Goal: Find specific page/section: Find specific page/section

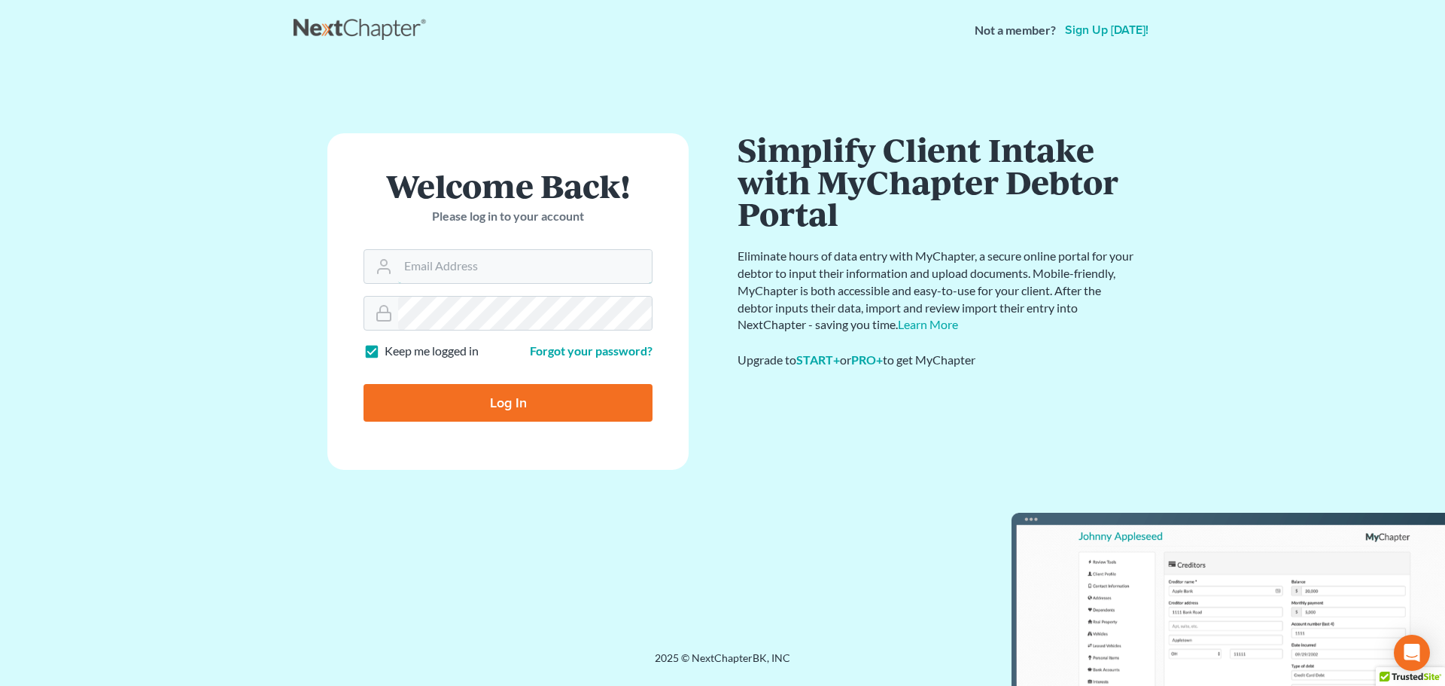
type input "[PERSON_NAME][EMAIL_ADDRESS][DOMAIN_NAME]"
click at [470, 394] on input "Log In" at bounding box center [508, 403] width 289 height 38
type input "Thinking..."
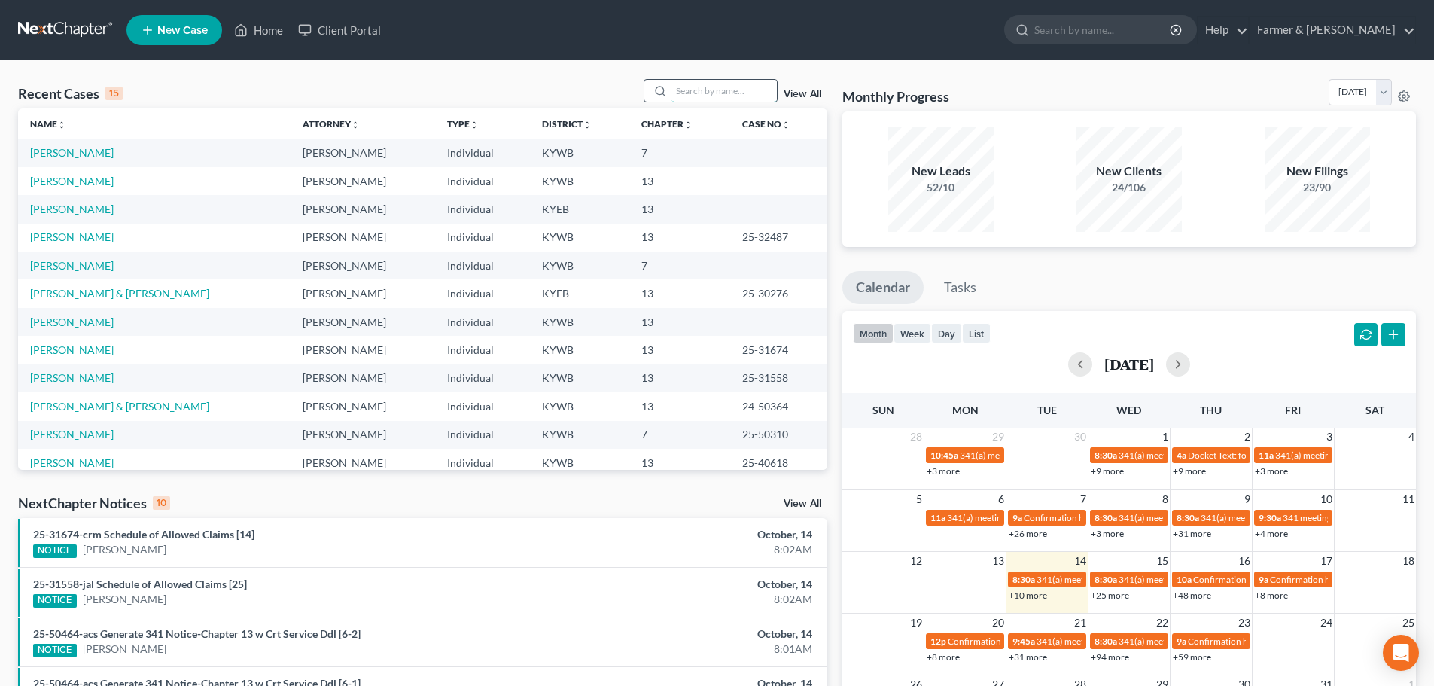
click at [685, 87] on input "search" at bounding box center [723, 91] width 105 height 22
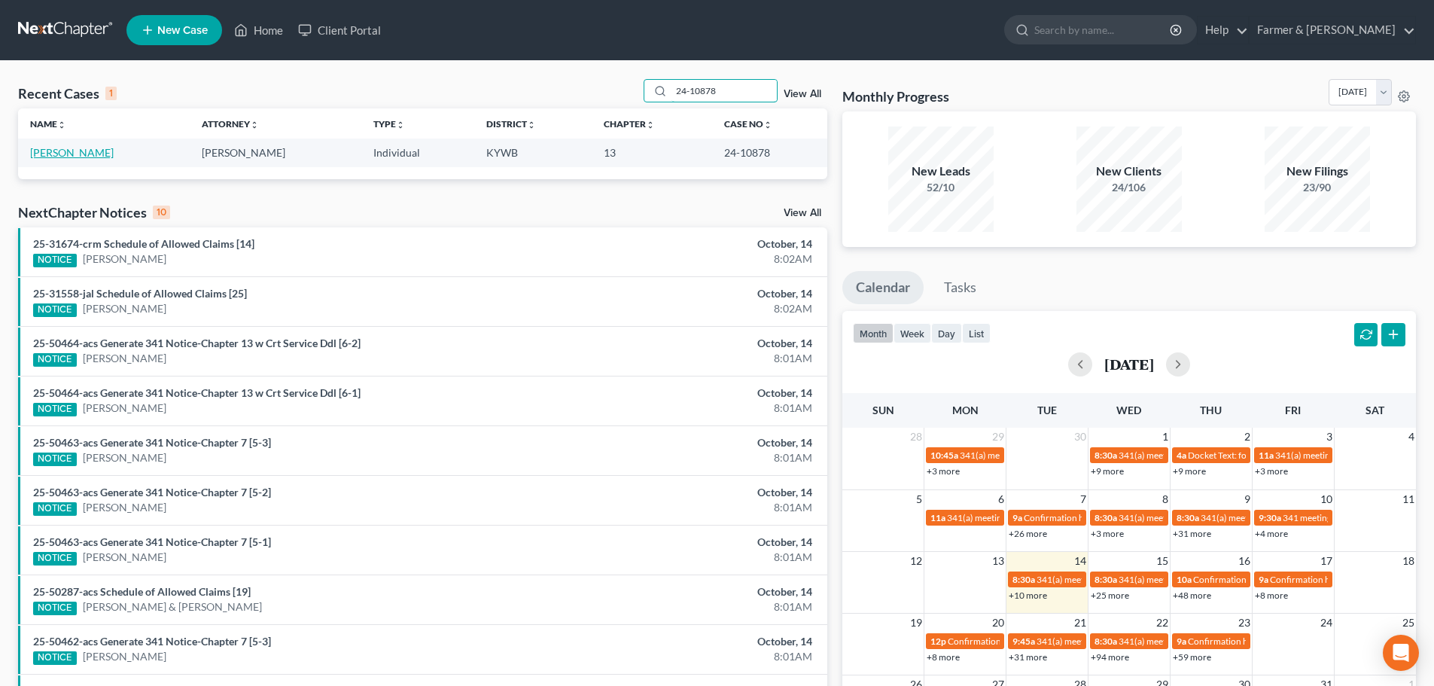
type input "24-10878"
click at [81, 153] on link "[PERSON_NAME]" at bounding box center [72, 152] width 84 height 13
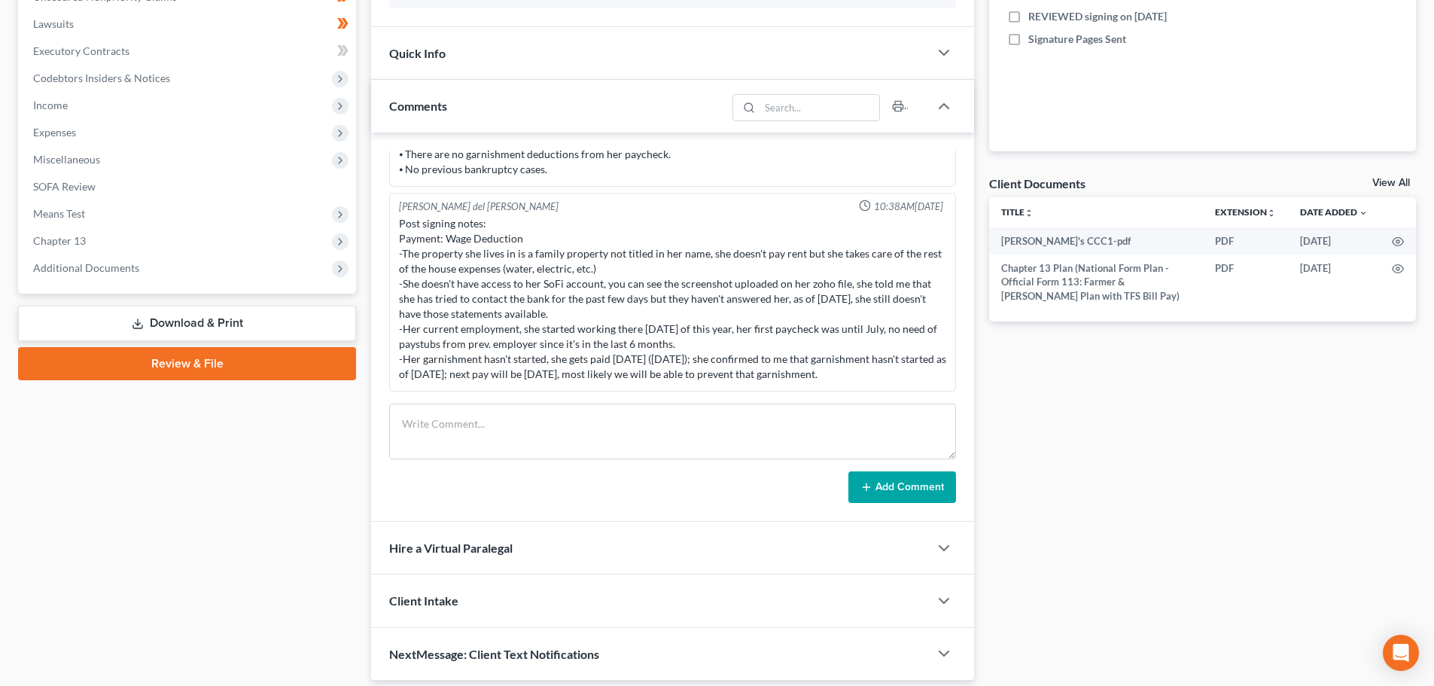
scroll to position [442, 0]
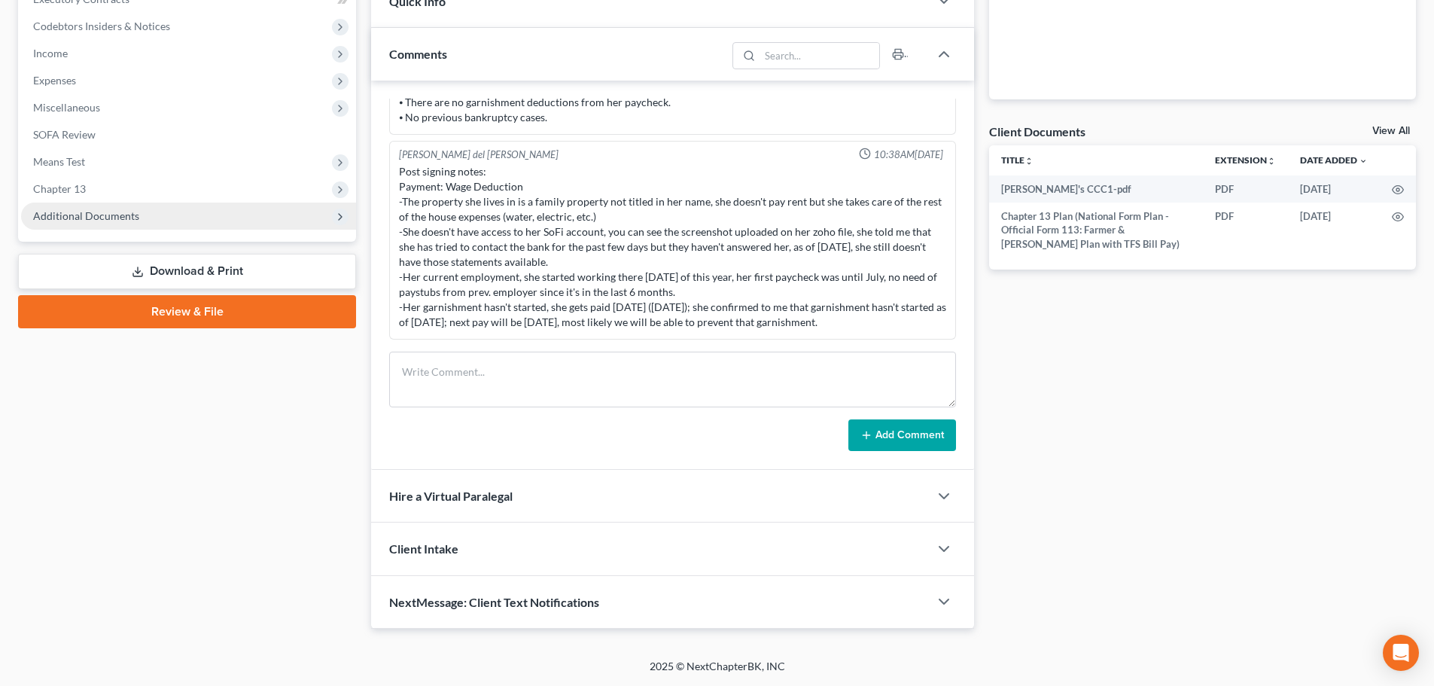
click at [129, 215] on span "Additional Documents" at bounding box center [86, 215] width 106 height 13
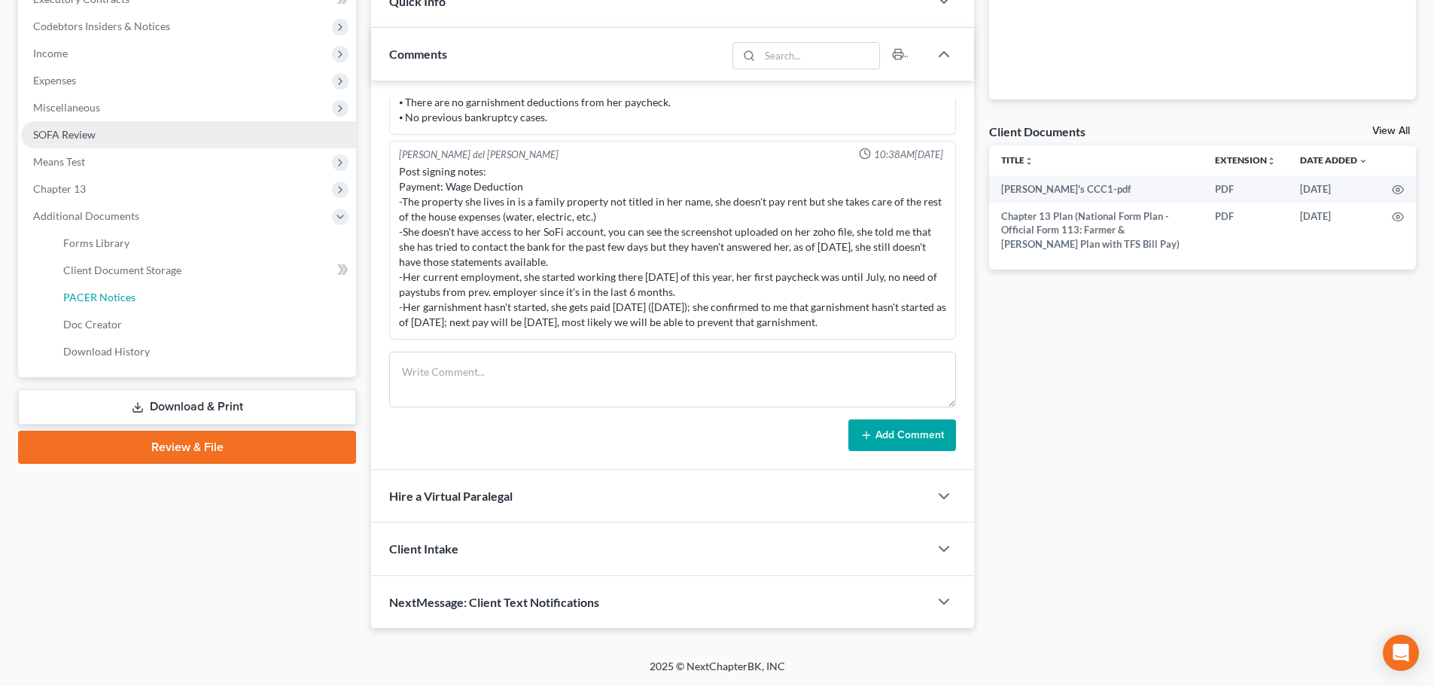
click at [157, 293] on link "PACER Notices" at bounding box center [203, 297] width 305 height 27
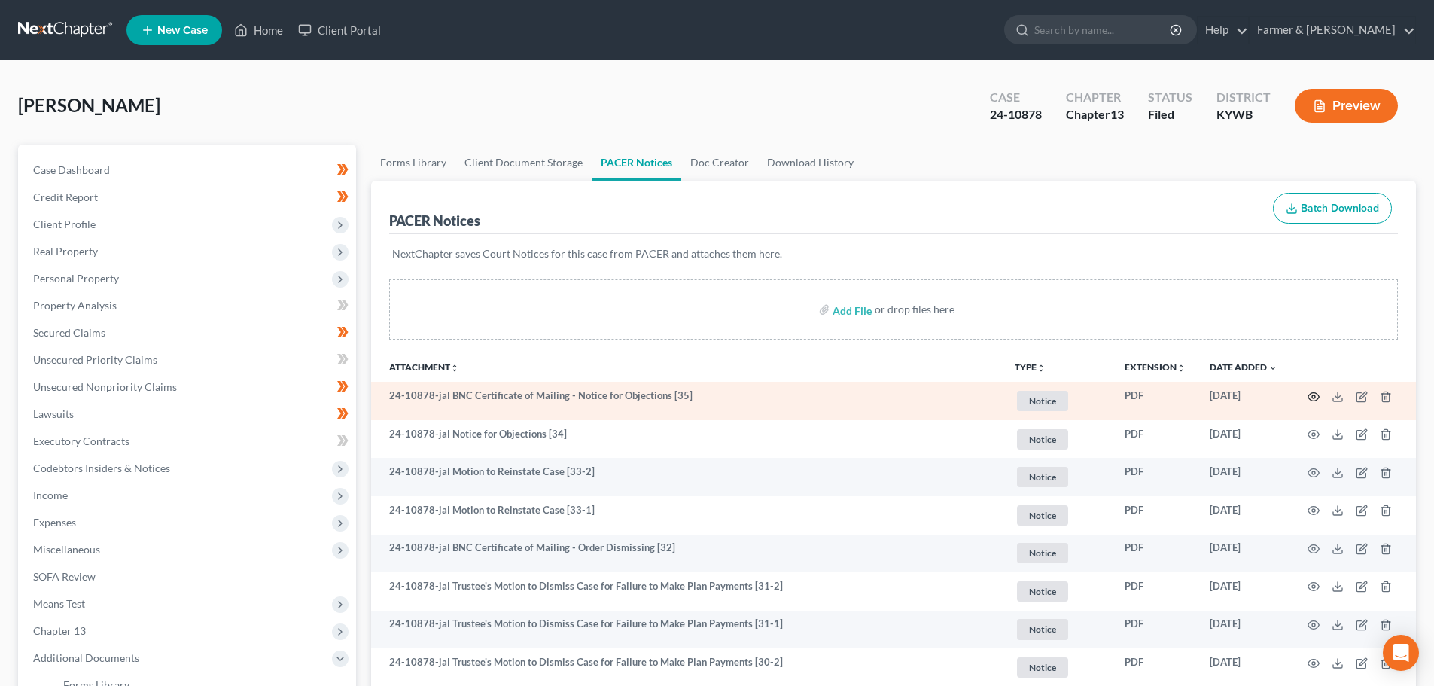
click at [1312, 397] on circle "button" at bounding box center [1313, 396] width 3 height 3
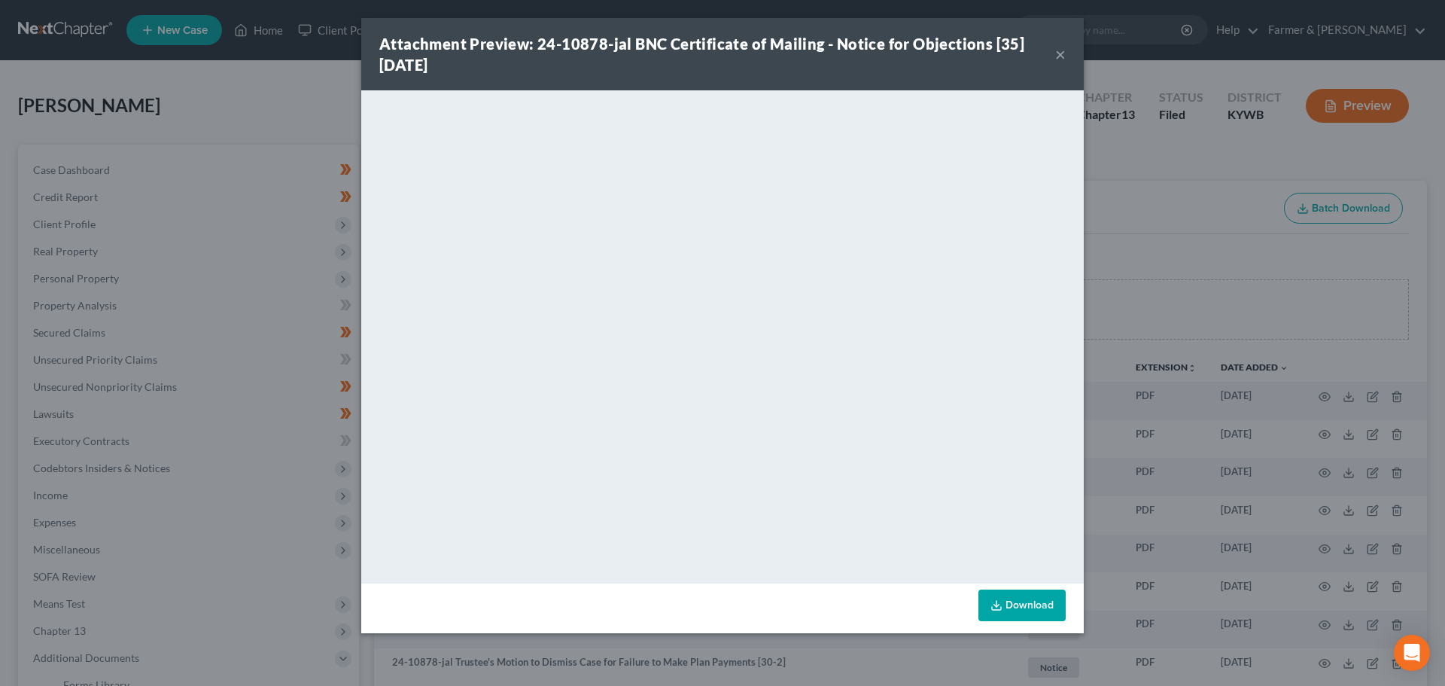
click at [1061, 50] on button "×" at bounding box center [1060, 54] width 11 height 18
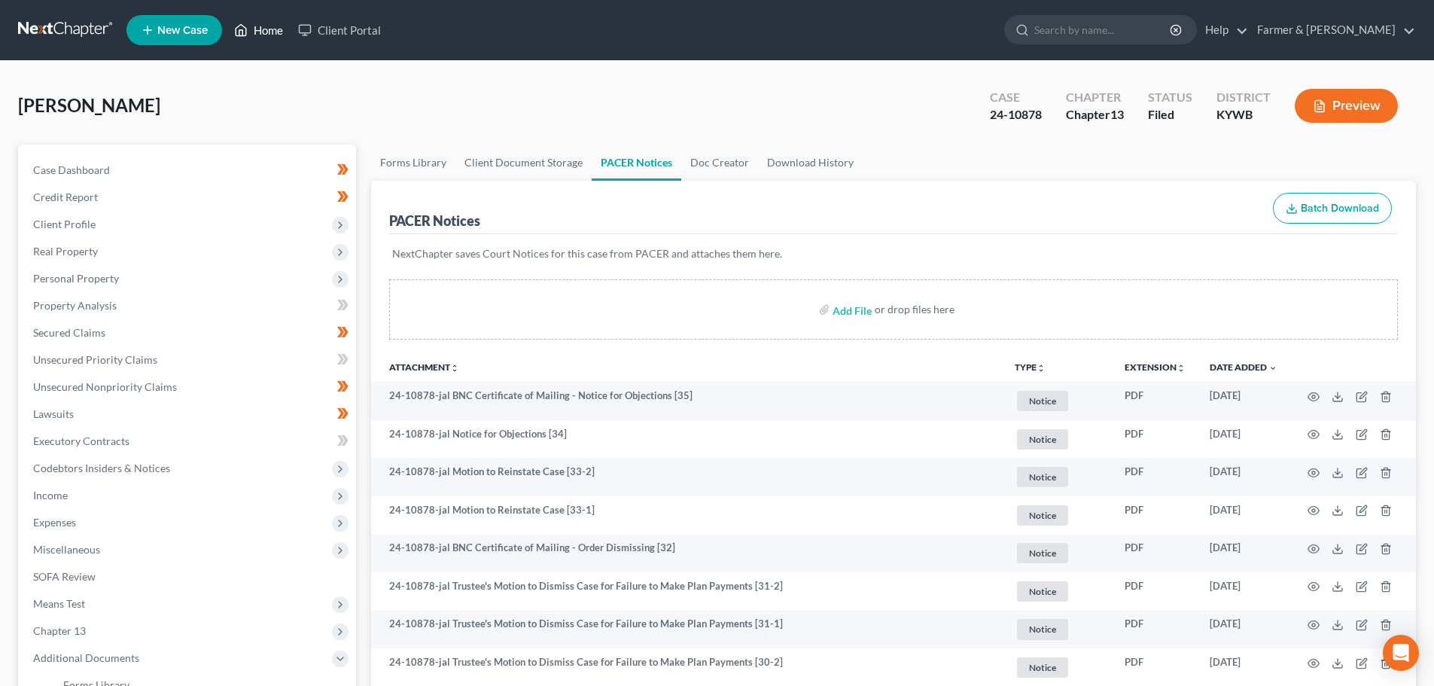
click at [266, 31] on link "Home" at bounding box center [259, 30] width 64 height 27
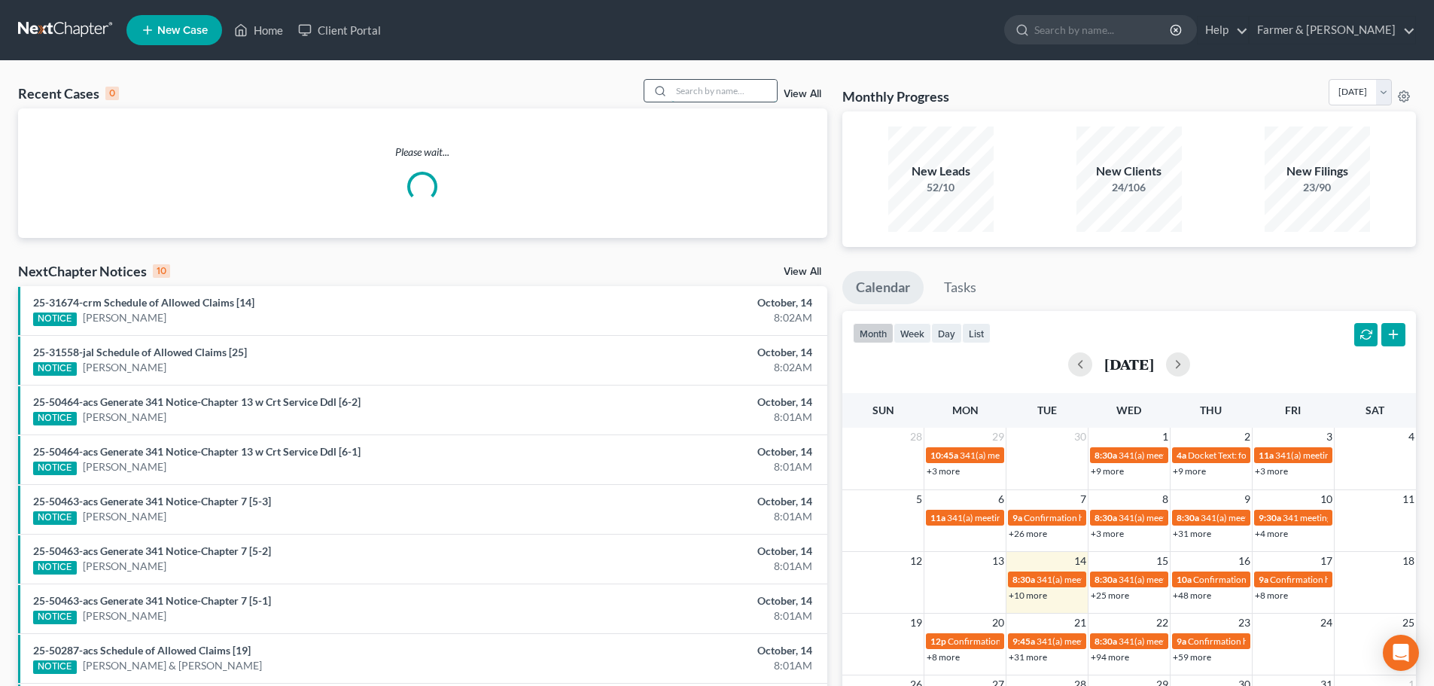
click at [684, 93] on input "search" at bounding box center [723, 91] width 105 height 22
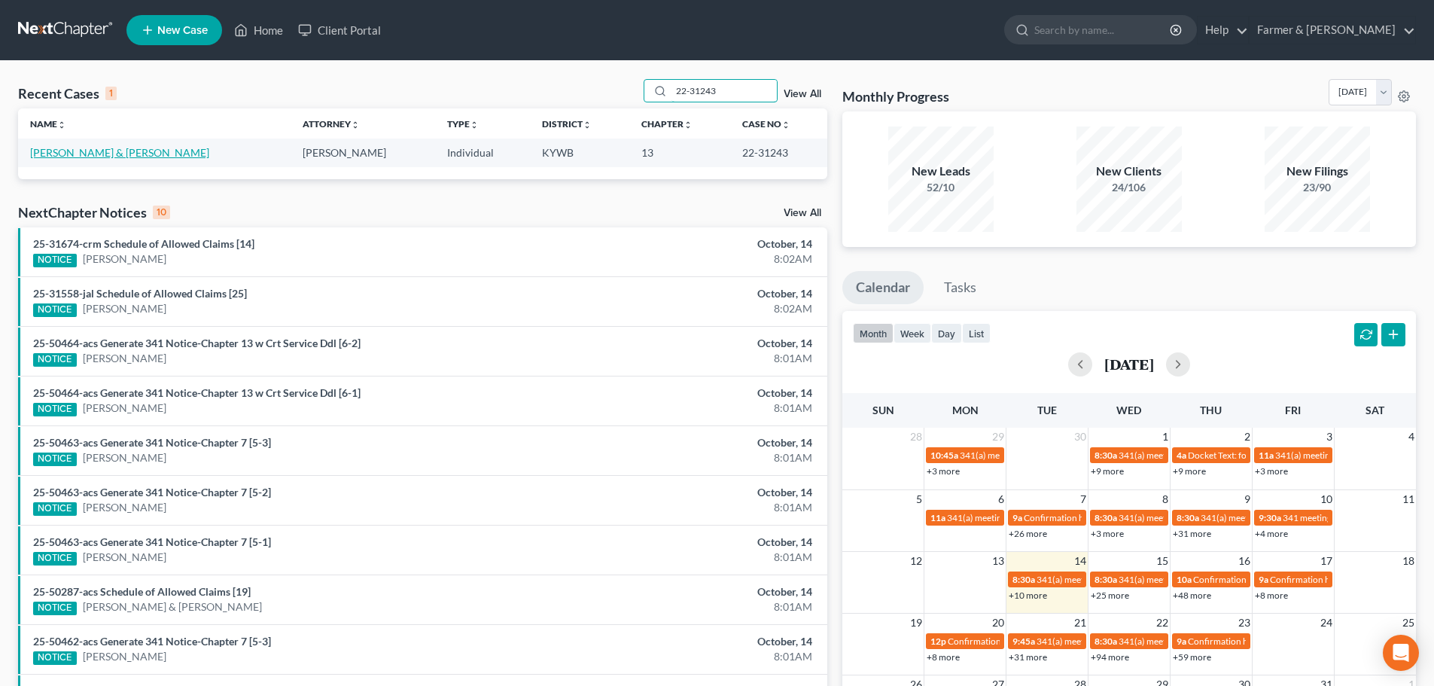
type input "22-31243"
click at [97, 154] on link "[PERSON_NAME] & [PERSON_NAME]" at bounding box center [119, 152] width 179 height 13
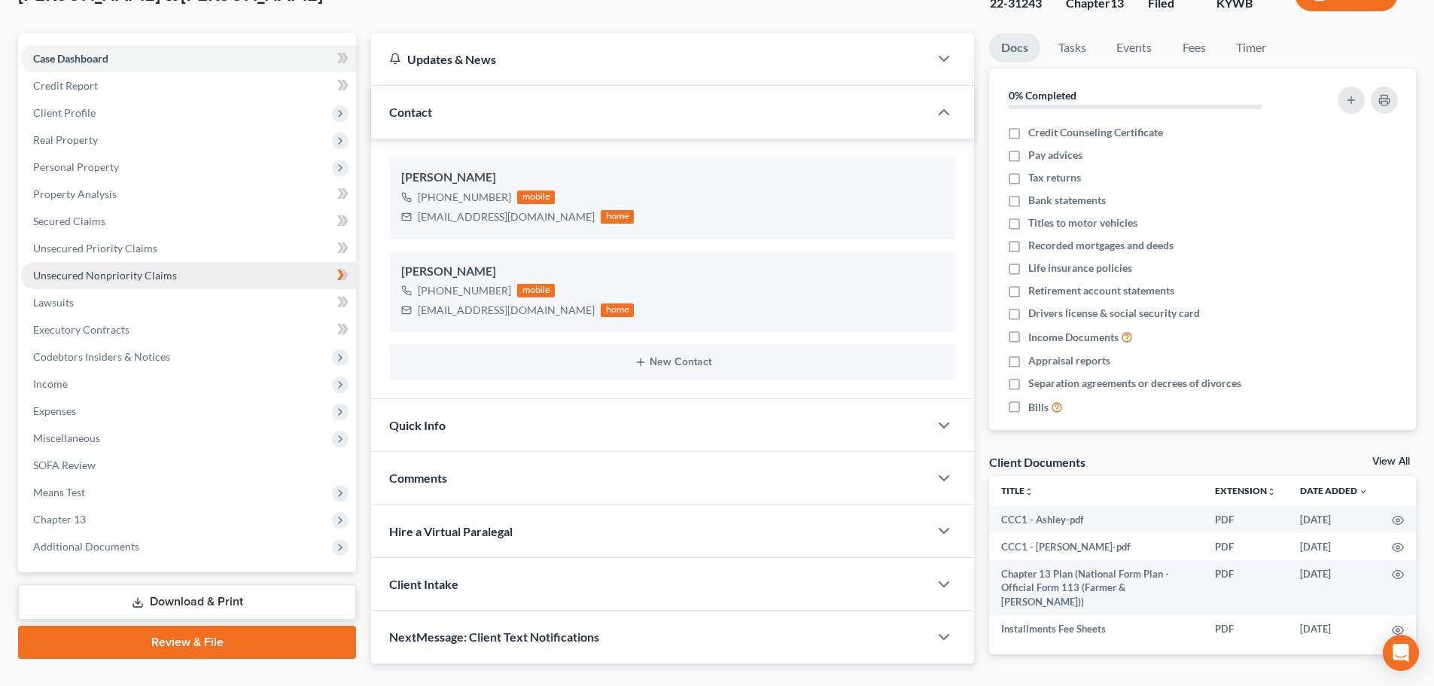
scroll to position [148, 0]
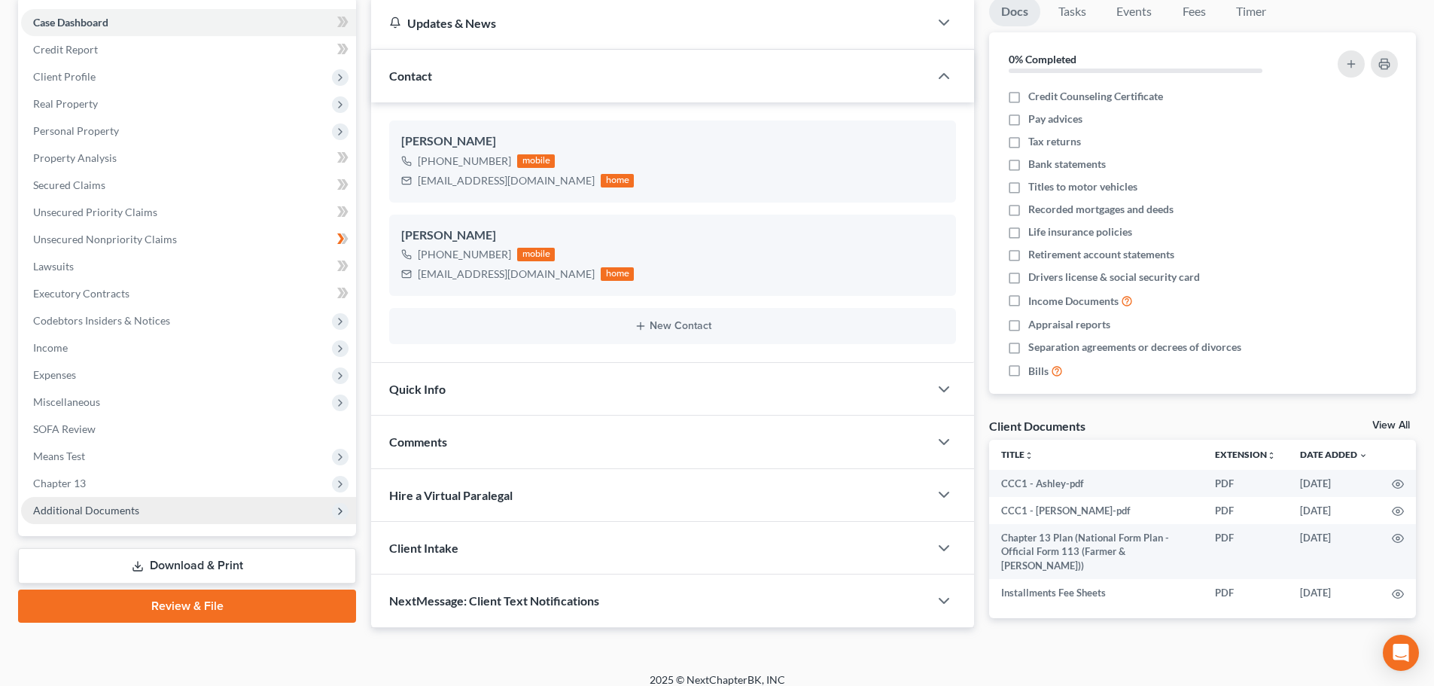
click at [123, 515] on span "Additional Documents" at bounding box center [86, 510] width 106 height 13
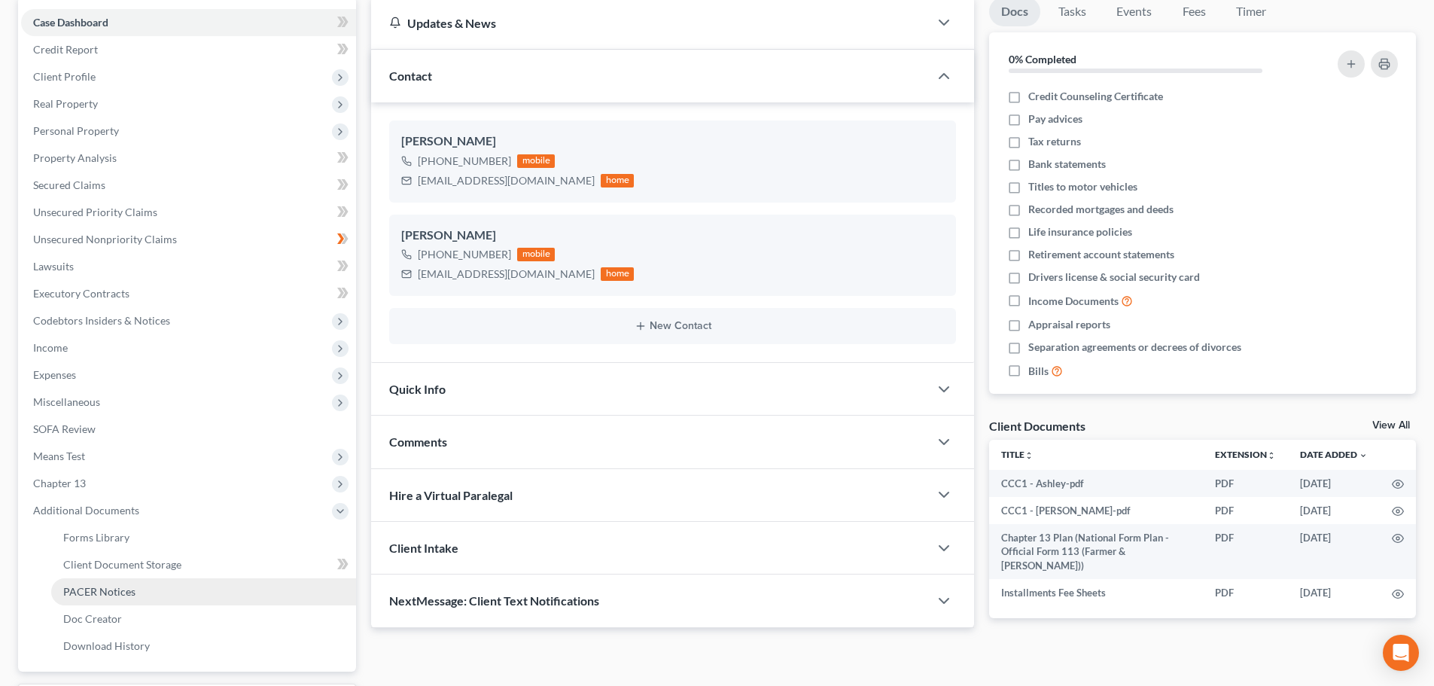
click at [121, 599] on link "PACER Notices" at bounding box center [203, 591] width 305 height 27
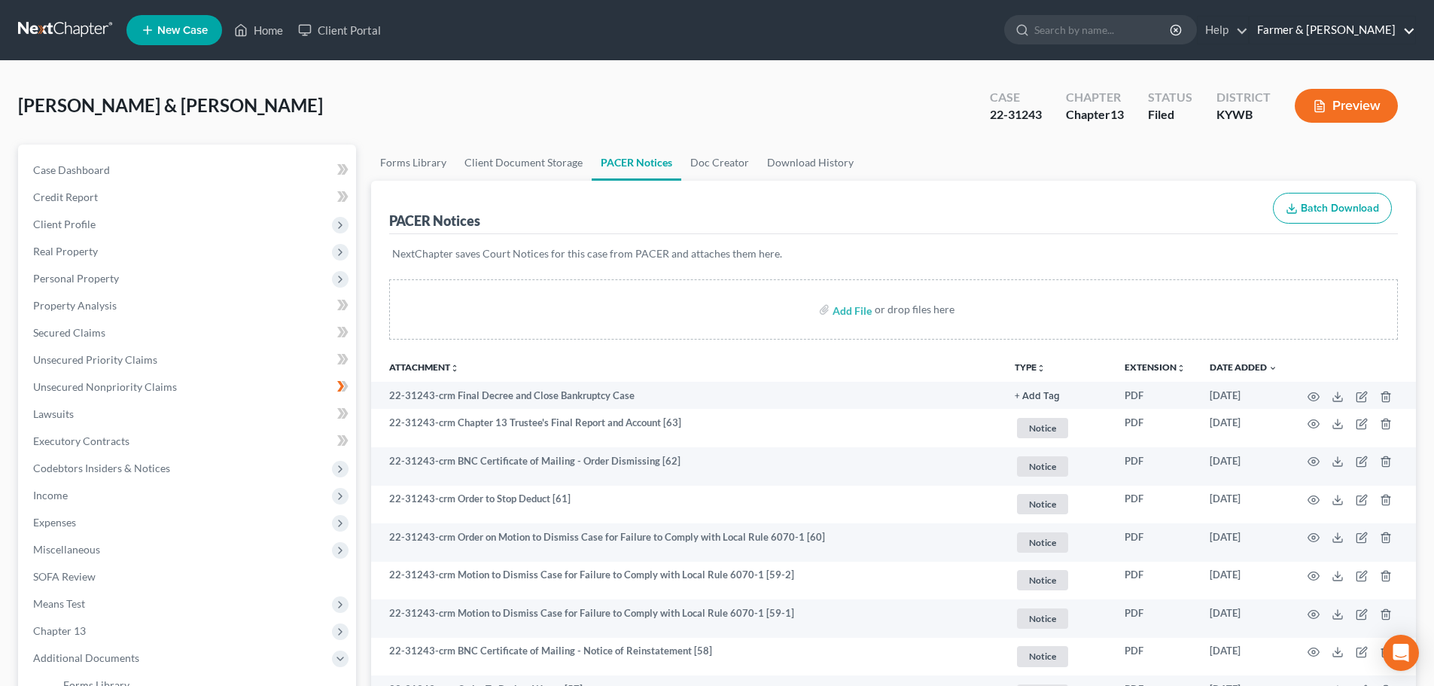
click at [1363, 29] on link "Farmer & [PERSON_NAME]" at bounding box center [1333, 30] width 166 height 27
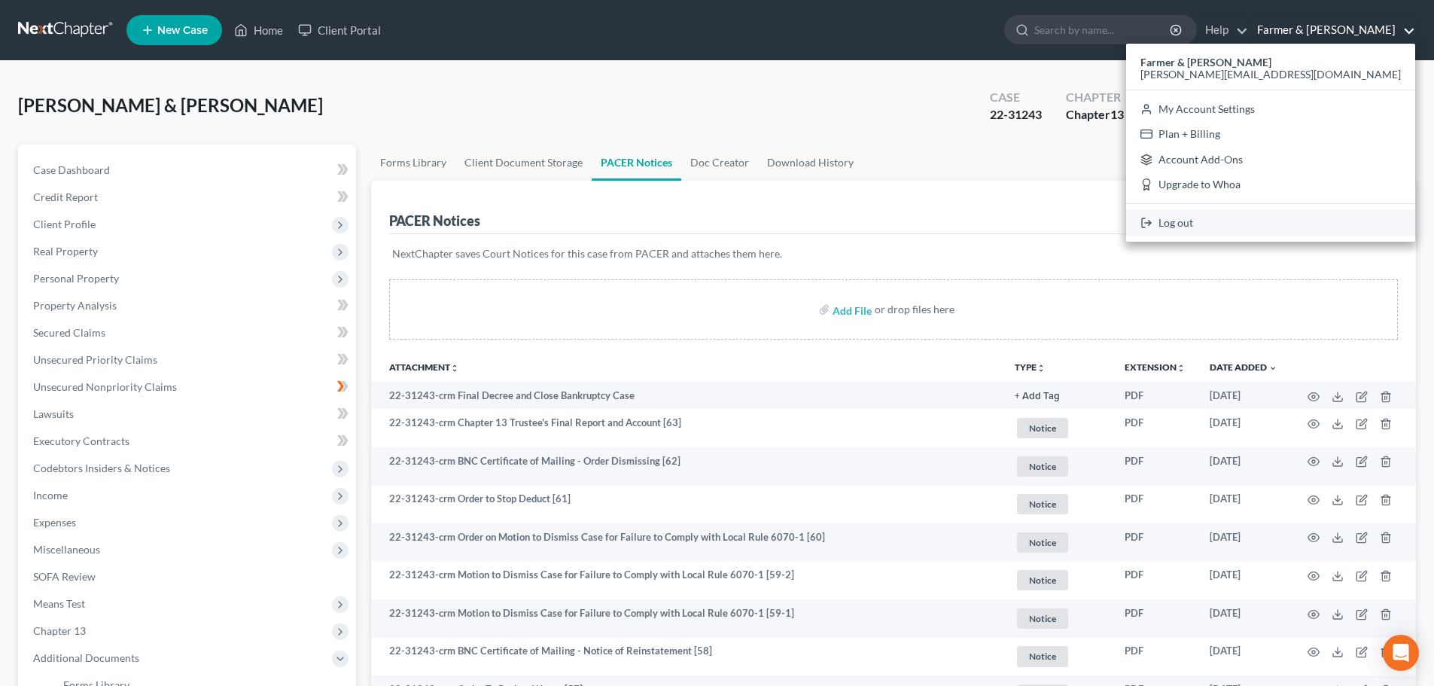
click at [1321, 221] on link "Log out" at bounding box center [1270, 223] width 289 height 26
